Goal: Task Accomplishment & Management: Use online tool/utility

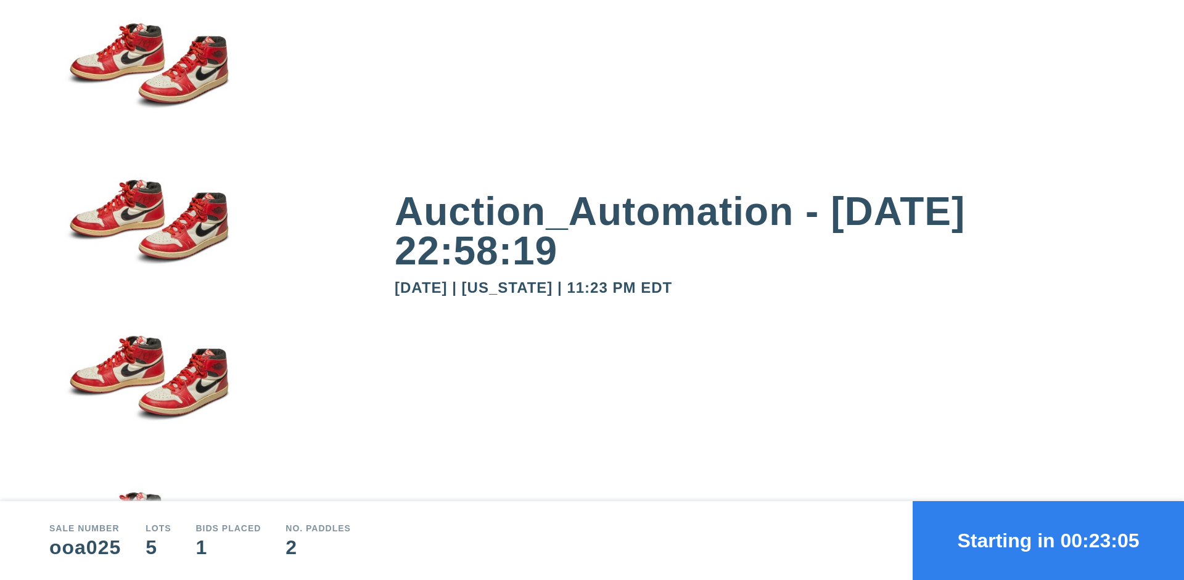
click at [1048, 541] on button "Starting in 00:23:05" at bounding box center [1048, 540] width 271 height 79
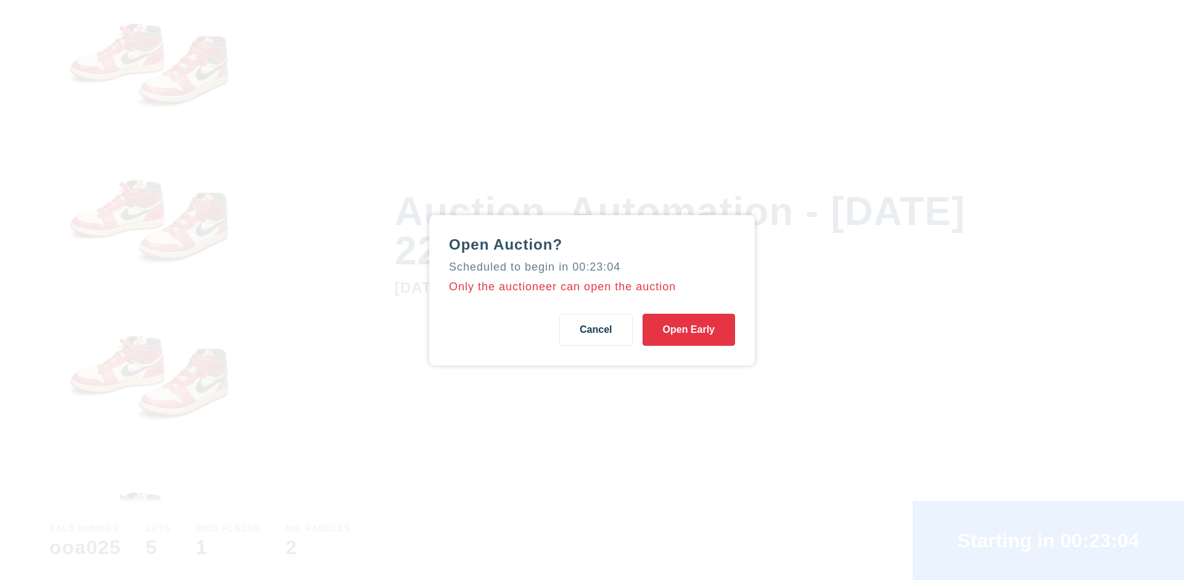
click at [689, 329] on button "Open Early" at bounding box center [689, 330] width 93 height 32
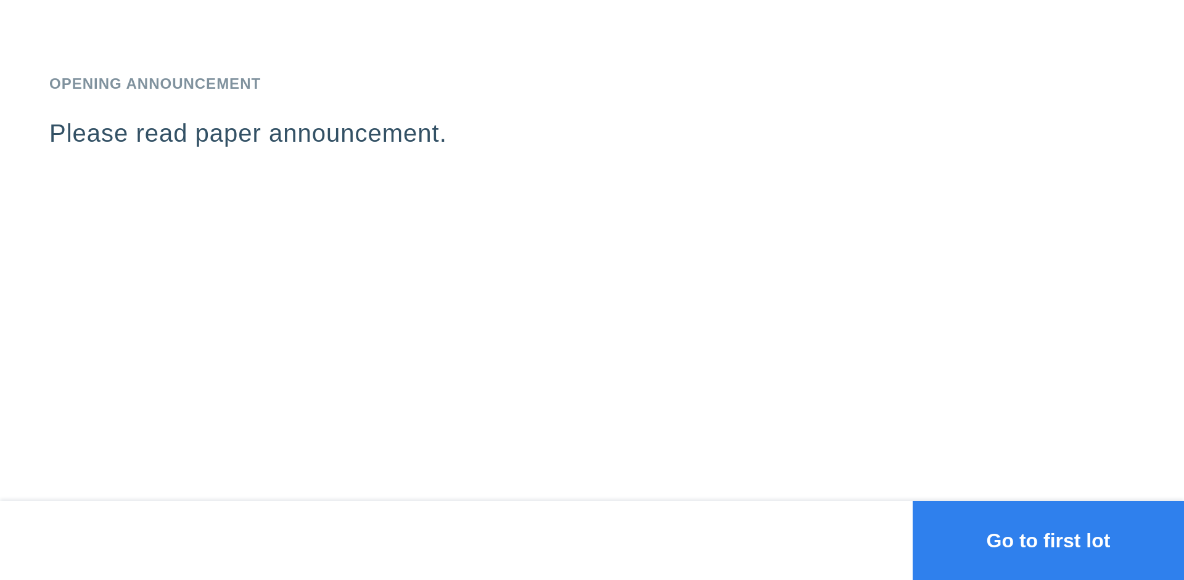
click at [1048, 541] on button "Go to first lot" at bounding box center [1048, 540] width 271 height 79
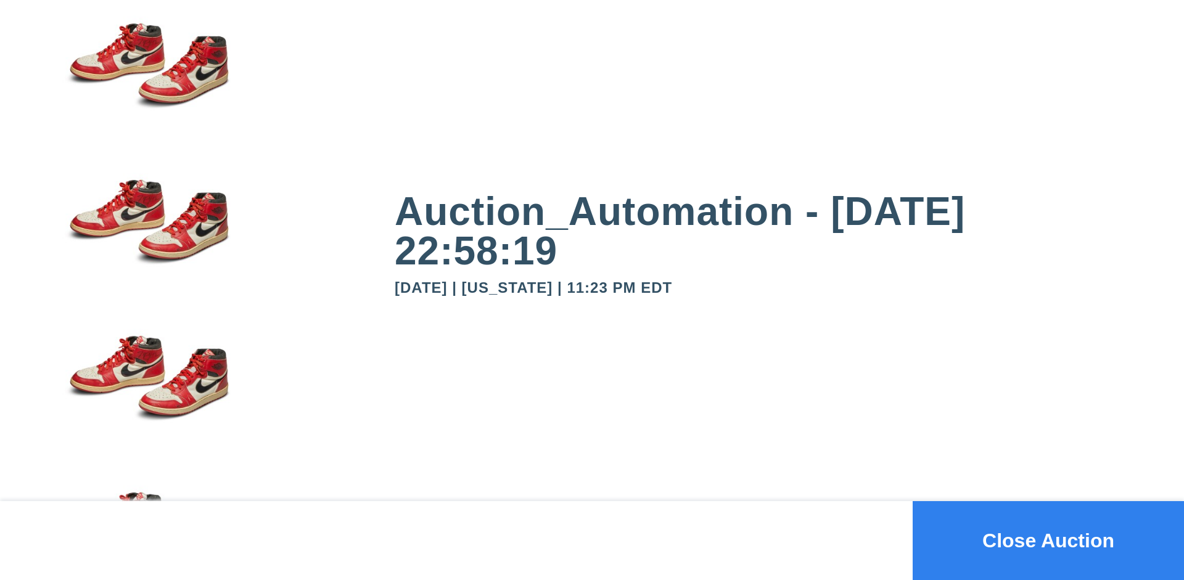
click at [1048, 541] on button "Close Auction" at bounding box center [1048, 540] width 271 height 79
